Goal: Task Accomplishment & Management: Complete application form

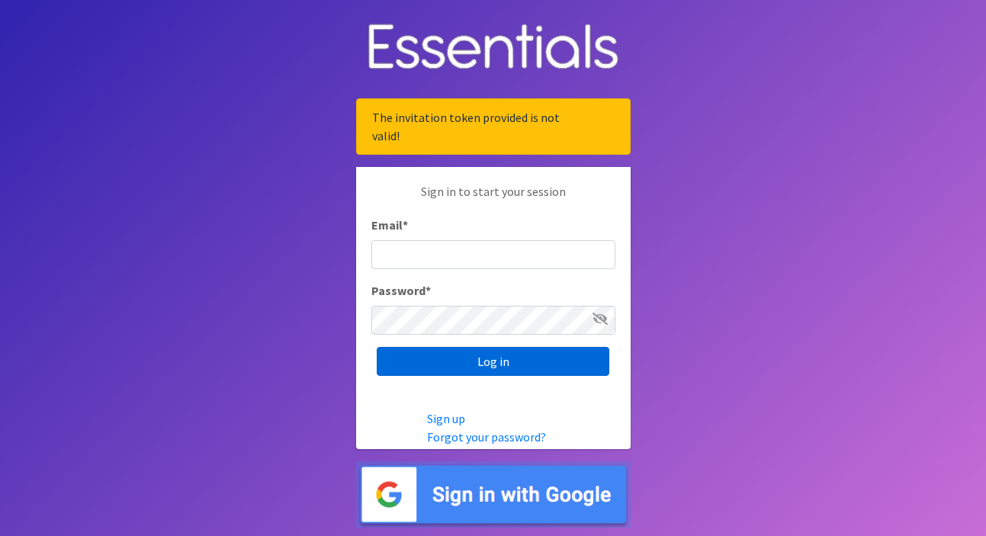
type input "[EMAIL_ADDRESS][DOMAIN_NAME]"
click at [468, 356] on input "Log in" at bounding box center [493, 361] width 233 height 29
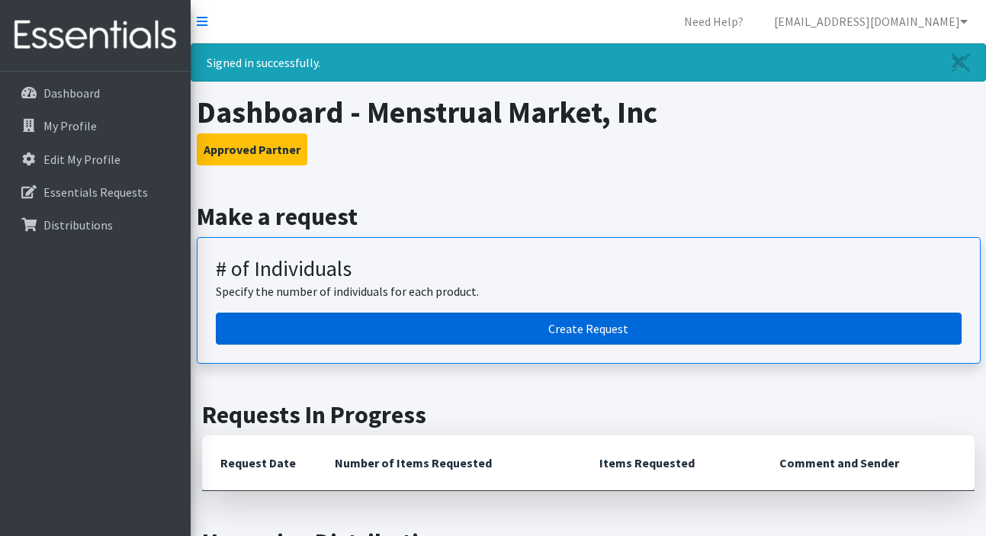
click at [455, 324] on link "Create Request" at bounding box center [589, 329] width 746 height 32
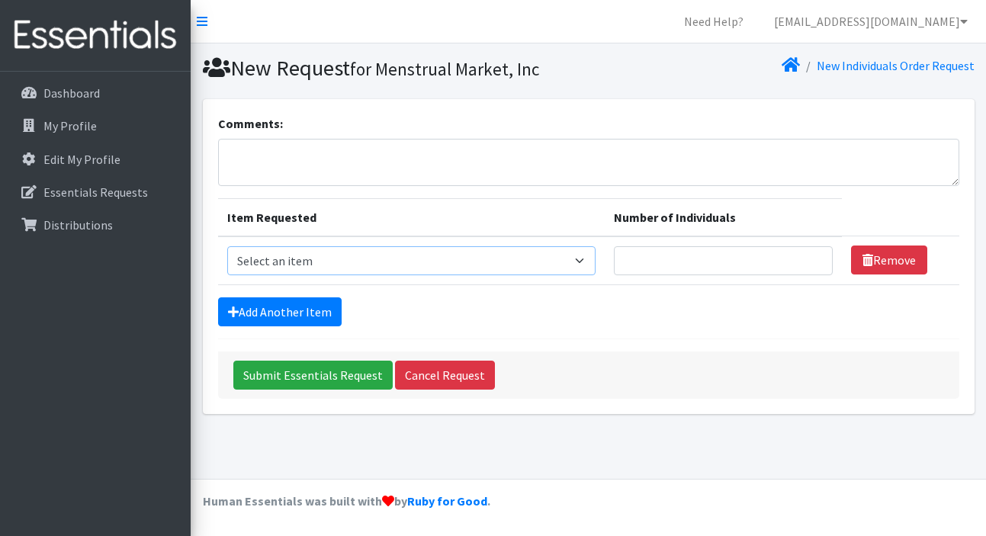
click at [454, 264] on select "Select an item # - Total number of kids being served with this order: Baby wipe…" at bounding box center [411, 260] width 368 height 29
click at [412, 263] on select "Select an item # - Total number of kids being served with this order: Baby wipe…" at bounding box center [411, 260] width 368 height 29
select select "12644"
click at [227, 246] on select "Select an item # - Total number of kids being served with this order: Baby wipe…" at bounding box center [411, 260] width 368 height 29
click at [738, 275] on td "Number of Individuals" at bounding box center [723, 260] width 237 height 49
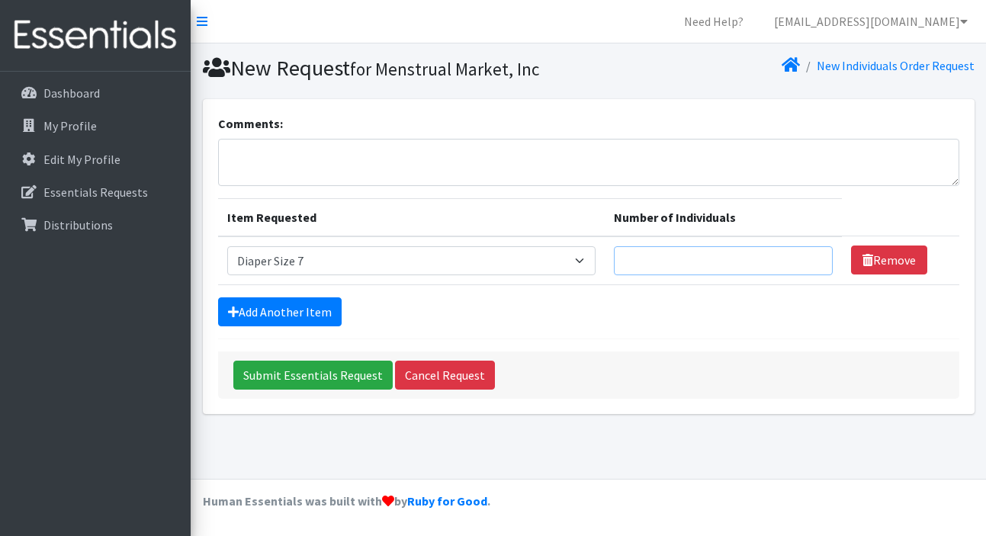
click at [726, 268] on input "Number of Individuals" at bounding box center [723, 260] width 219 height 29
type input "1"
type input "2"
click at [287, 321] on link "Add Another Item" at bounding box center [280, 311] width 124 height 29
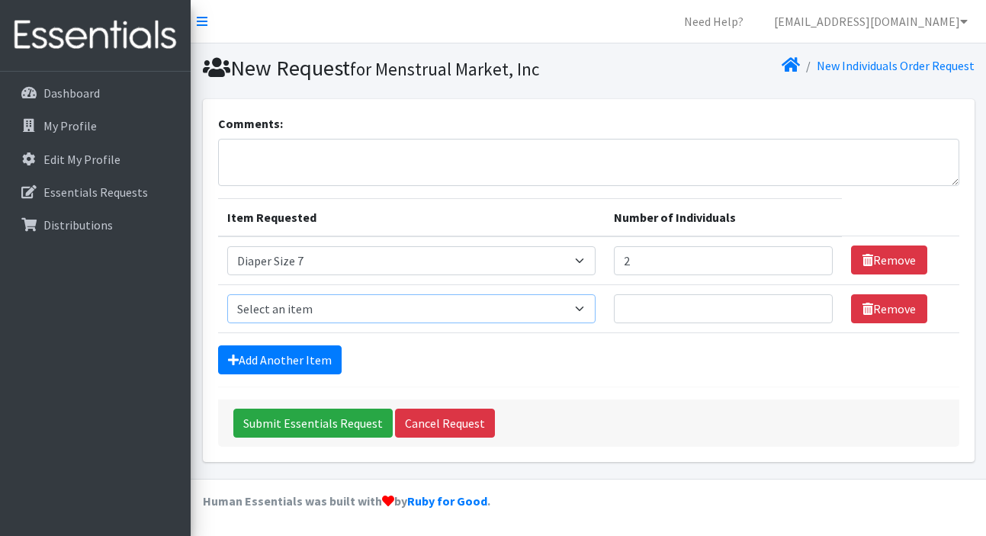
click at [574, 311] on select "Select an item # - Total number of kids being served with this order: Baby wipe…" at bounding box center [411, 308] width 368 height 29
click at [447, 313] on select "Select an item # - Total number of kids being served with this order: Baby wipe…" at bounding box center [411, 308] width 368 height 29
select select "10202"
click at [227, 294] on select "Select an item # - Total number of kids being served with this order: Baby wipe…" at bounding box center [411, 308] width 368 height 29
click at [688, 316] on input "Number of Individuals" at bounding box center [723, 308] width 219 height 29
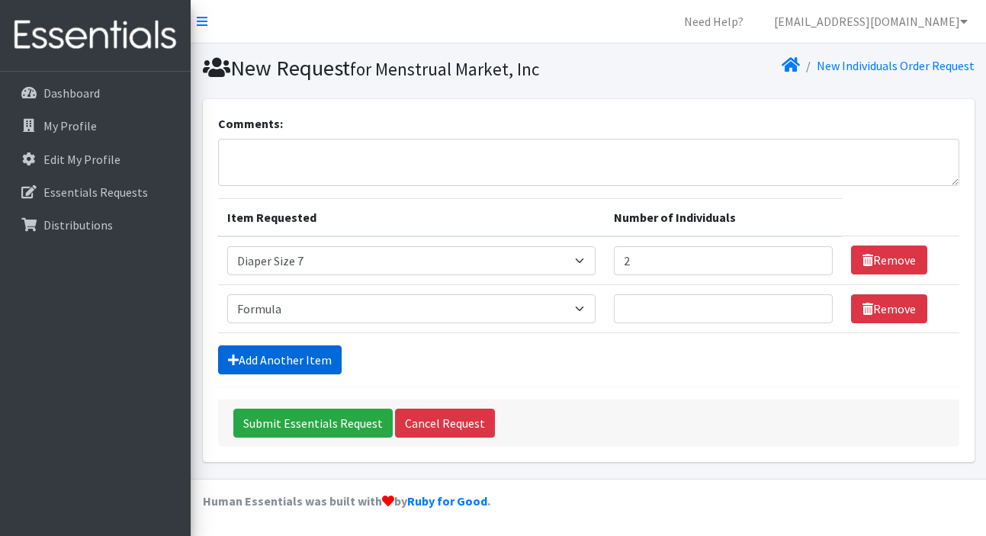
click at [295, 348] on link "Add Another Item" at bounding box center [280, 359] width 124 height 29
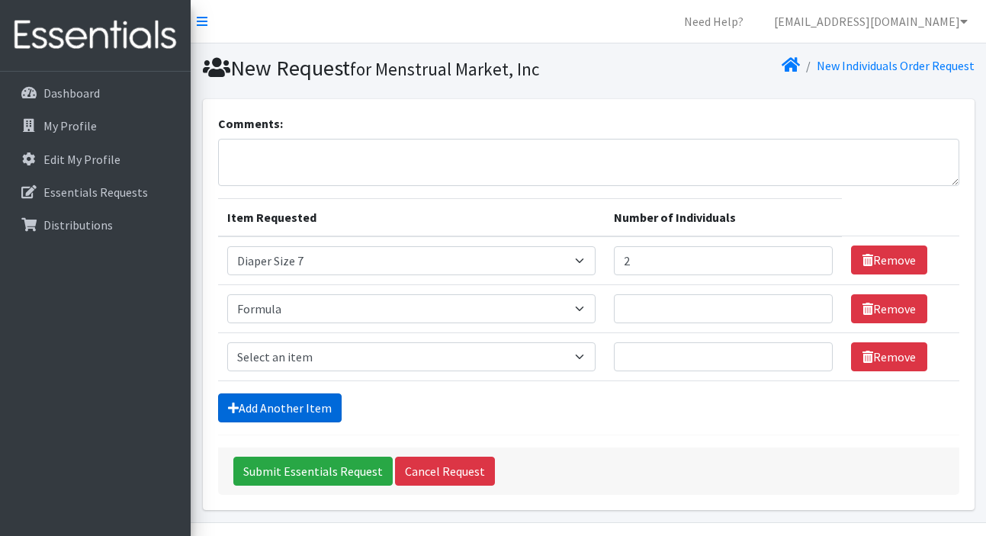
scroll to position [43, 0]
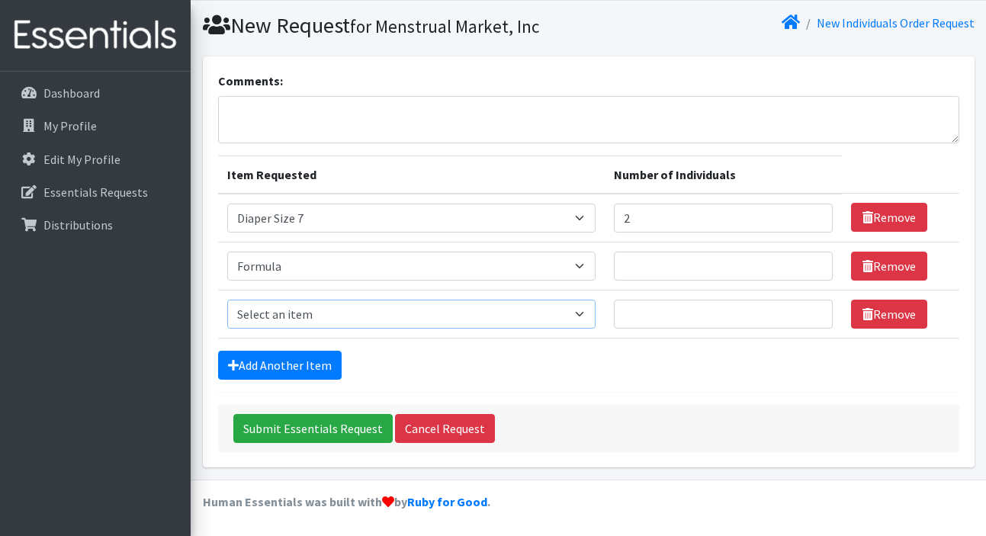
click at [392, 323] on select "Select an item # - Total number of kids being served with this order: Baby wipe…" at bounding box center [411, 314] width 368 height 29
click at [502, 326] on select "Select an item # - Total number of kids being served with this order: Baby wipe…" at bounding box center [411, 314] width 368 height 29
click at [227, 300] on select "Select an item # - Total number of kids being served with this order: Baby wipe…" at bounding box center [411, 314] width 368 height 29
click at [499, 313] on select "Select an item # - Total number of kids being served with this order: Baby wipe…" at bounding box center [411, 314] width 368 height 29
select select "2649"
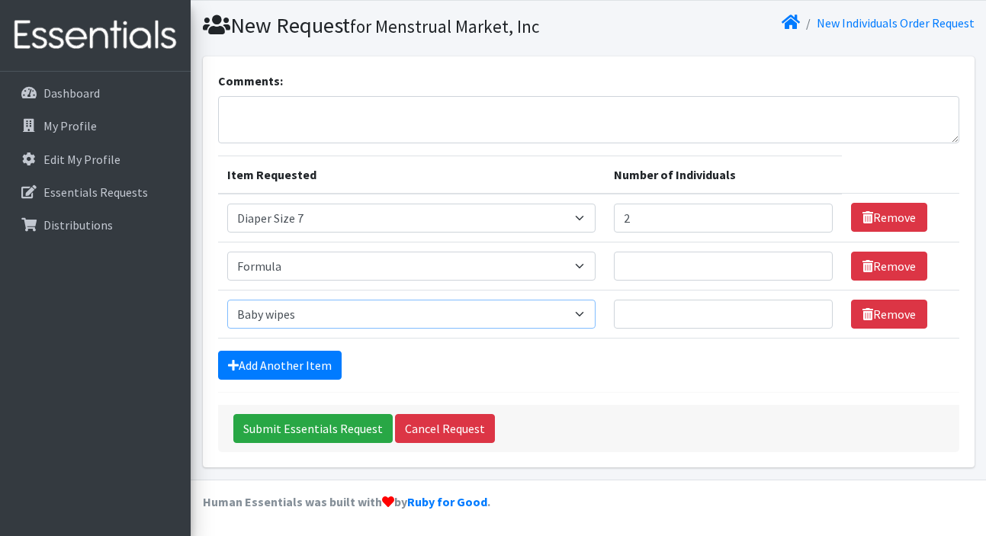
click at [227, 300] on select "Select an item # - Total number of kids being served with this order: Baby wipe…" at bounding box center [411, 314] width 368 height 29
click at [695, 315] on input "Number of Individuals" at bounding box center [723, 314] width 219 height 29
click at [689, 218] on input "2" at bounding box center [723, 218] width 219 height 29
click at [89, 92] on p "Dashboard" at bounding box center [71, 92] width 56 height 15
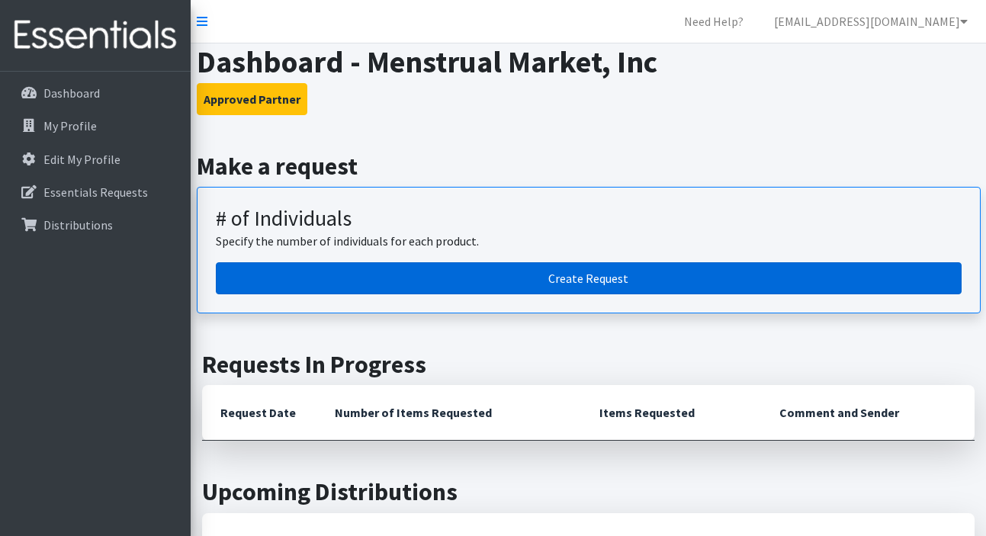
click at [532, 290] on link "Create Request" at bounding box center [589, 278] width 746 height 32
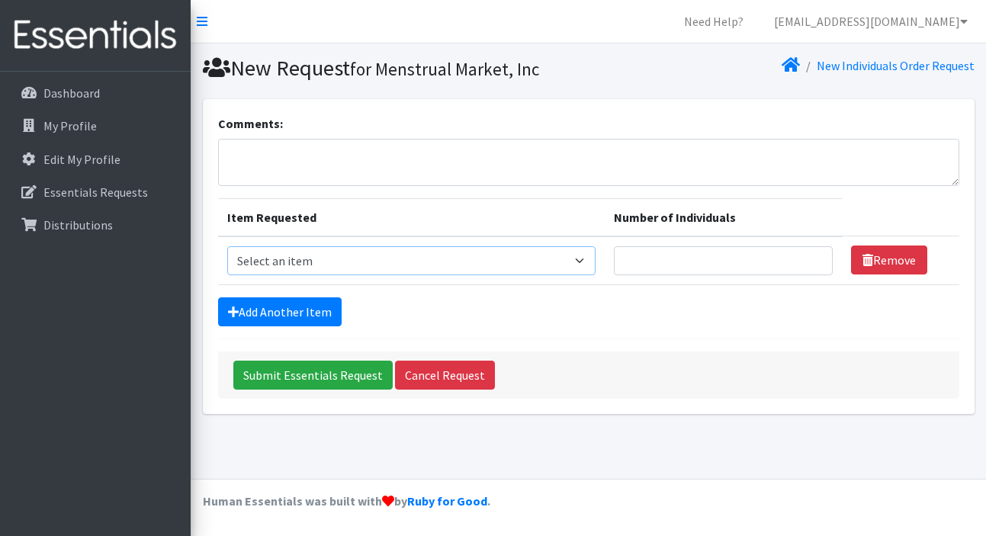
click at [472, 265] on select "Select an item # - Total number of kids being served with this order: Baby wipe…" at bounding box center [411, 260] width 368 height 29
